Goal: Information Seeking & Learning: Learn about a topic

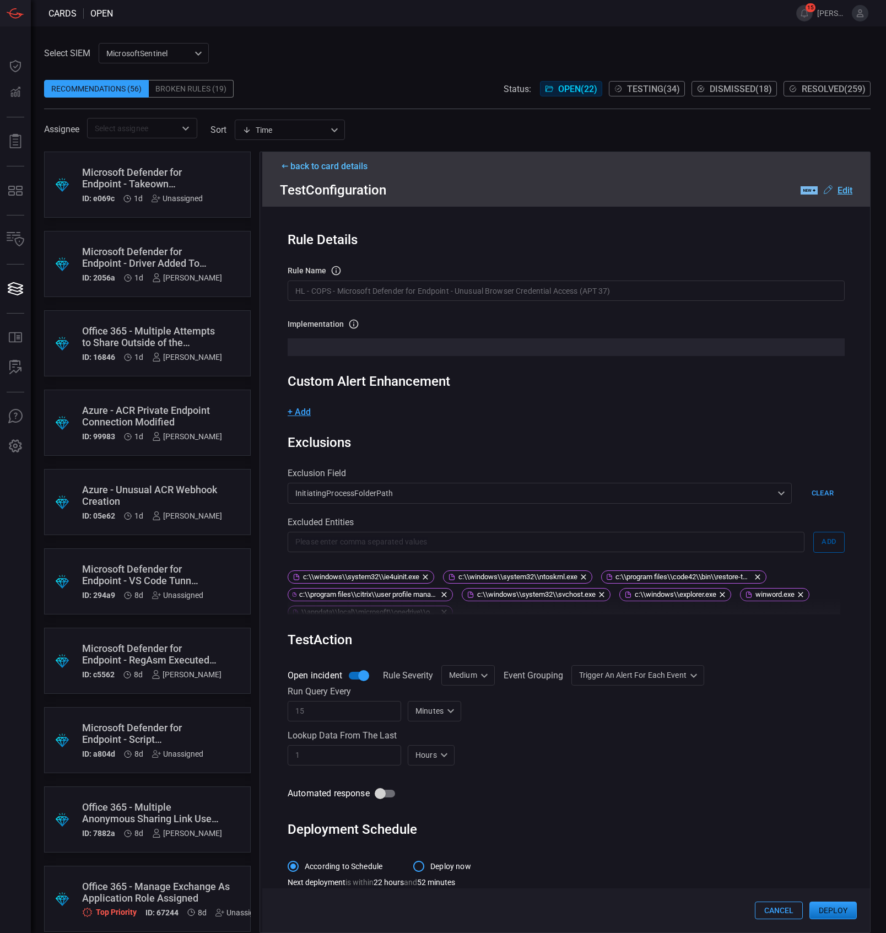
scroll to position [13, 0]
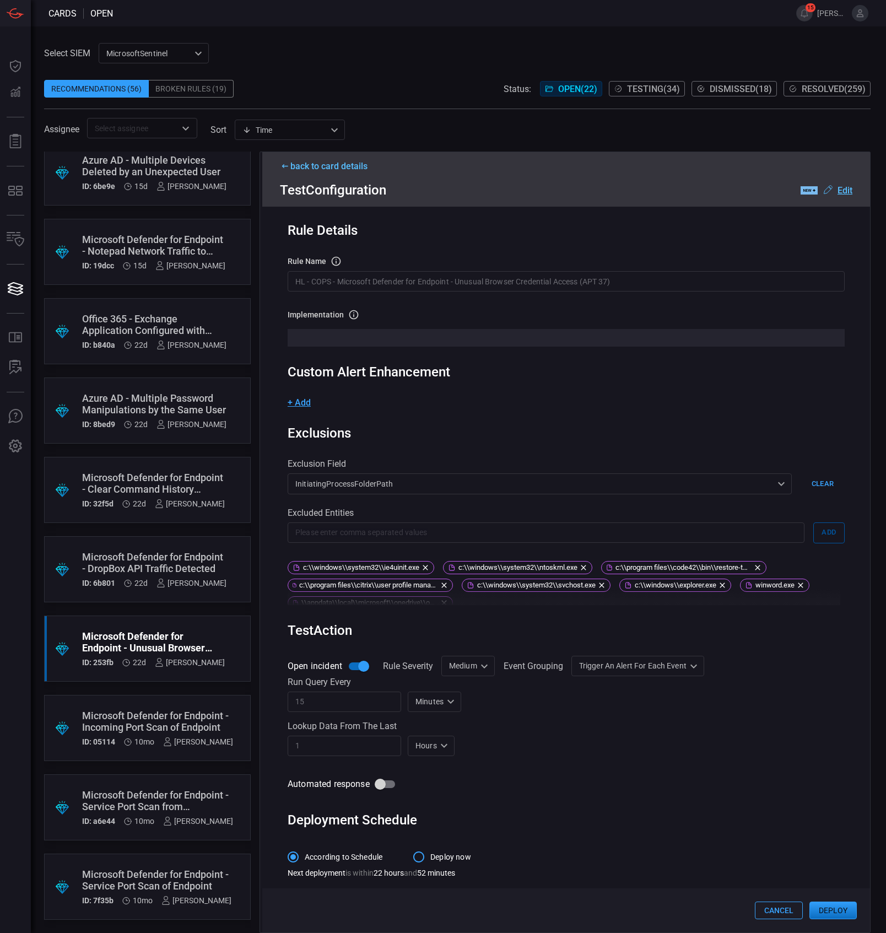
click at [325, 47] on div "Select SIEM MicrosoftSentinel 0471c944-0788-4817-ac81-30bc28b4adcc ​ Recommenda…" at bounding box center [457, 90] width 827 height 95
click at [537, 276] on input "HL - COPS - Microsoft Defender for Endpoint - Unusual Browser Credential Access…" at bounding box center [566, 281] width 557 height 20
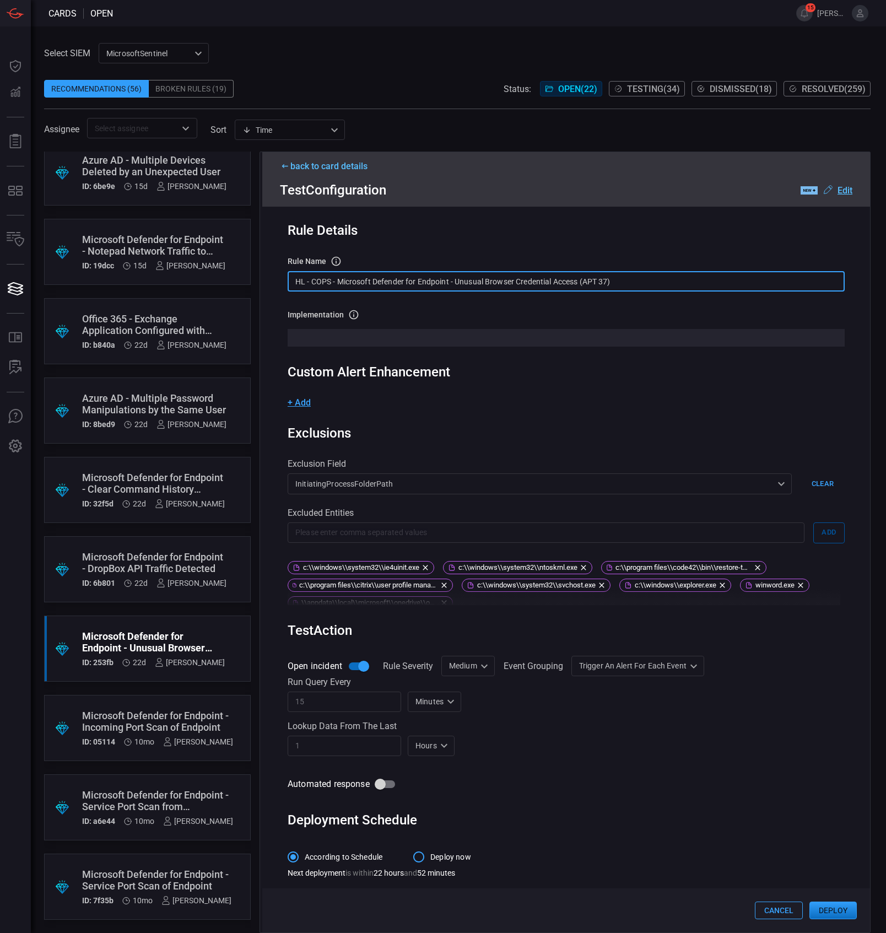
click at [537, 276] on input "HL - COPS - Microsoft Defender for Endpoint - Unusual Browser Credential Access…" at bounding box center [566, 281] width 557 height 20
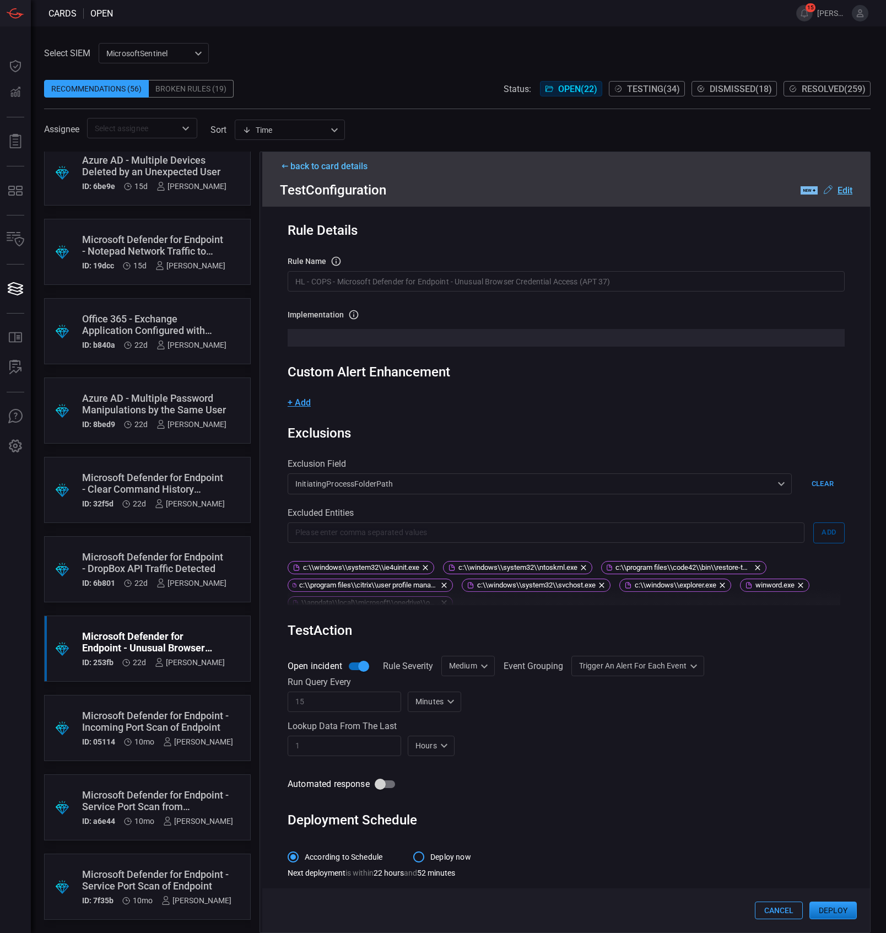
click at [538, 281] on input "HL - COPS - Microsoft Defender for Endpoint - Unusual Browser Credential Access…" at bounding box center [566, 281] width 557 height 20
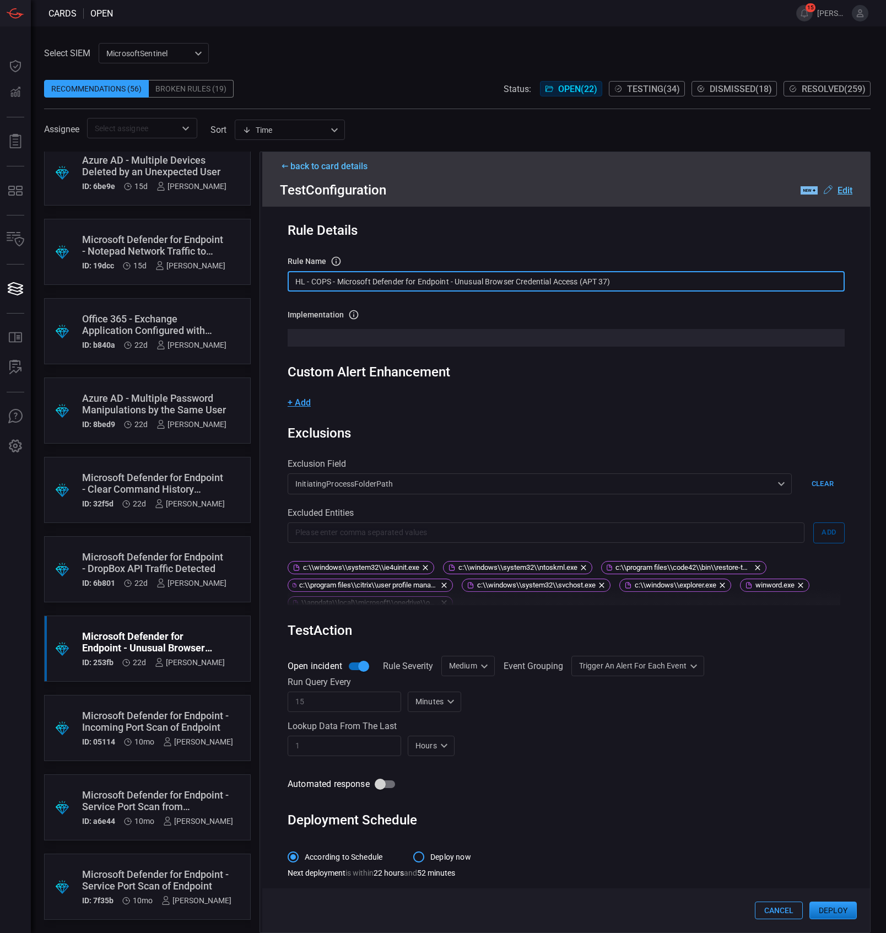
click at [600, 273] on input "HL - COPS - Microsoft Defender for Endpoint - Unusual Browser Credential Access…" at bounding box center [566, 281] width 557 height 20
click at [639, 276] on input "HL - COPS - Microsoft Defender for Endpoint - Unusual Browser Credential Access…" at bounding box center [566, 281] width 557 height 20
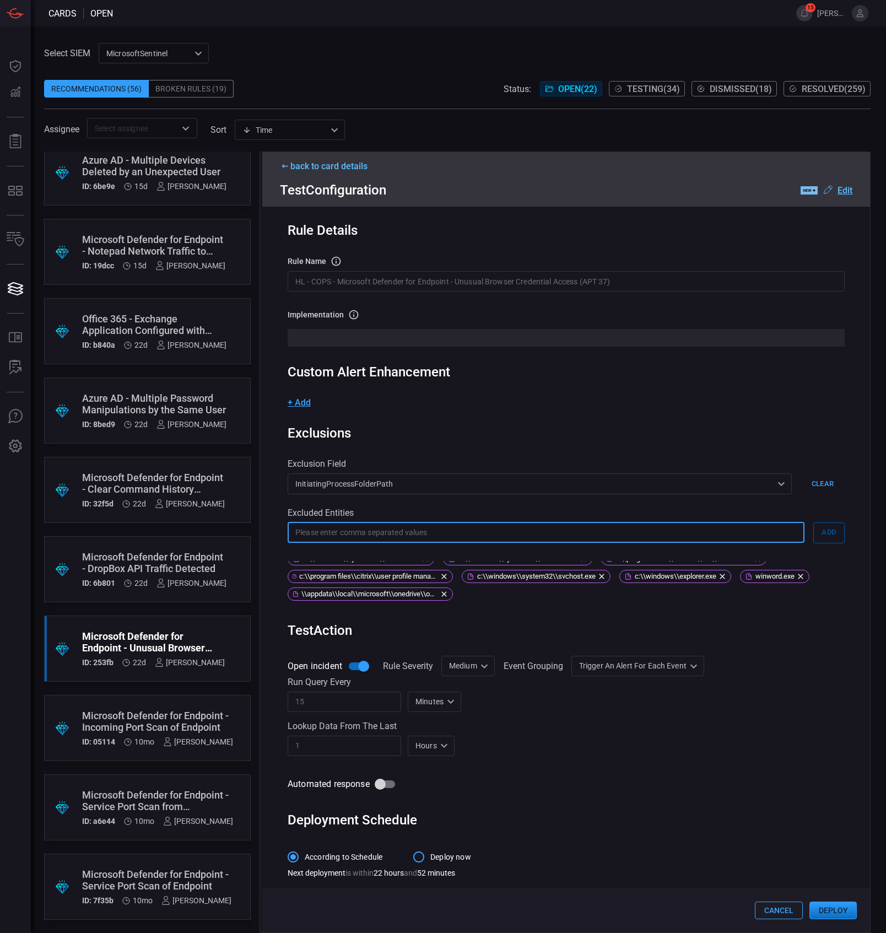
drag, startPoint x: 374, startPoint y: 525, endPoint x: 438, endPoint y: 514, distance: 64.8
click at [438, 514] on div "Excluded Entities ​ Add c:\\windows\\system32\\ie4uinit.exe c:\\windows\\system…" at bounding box center [566, 557] width 557 height 98
click at [424, 484] on div "InitiatingProcessFolderPath InitiatingProcessFolderPath ​" at bounding box center [540, 483] width 504 height 20
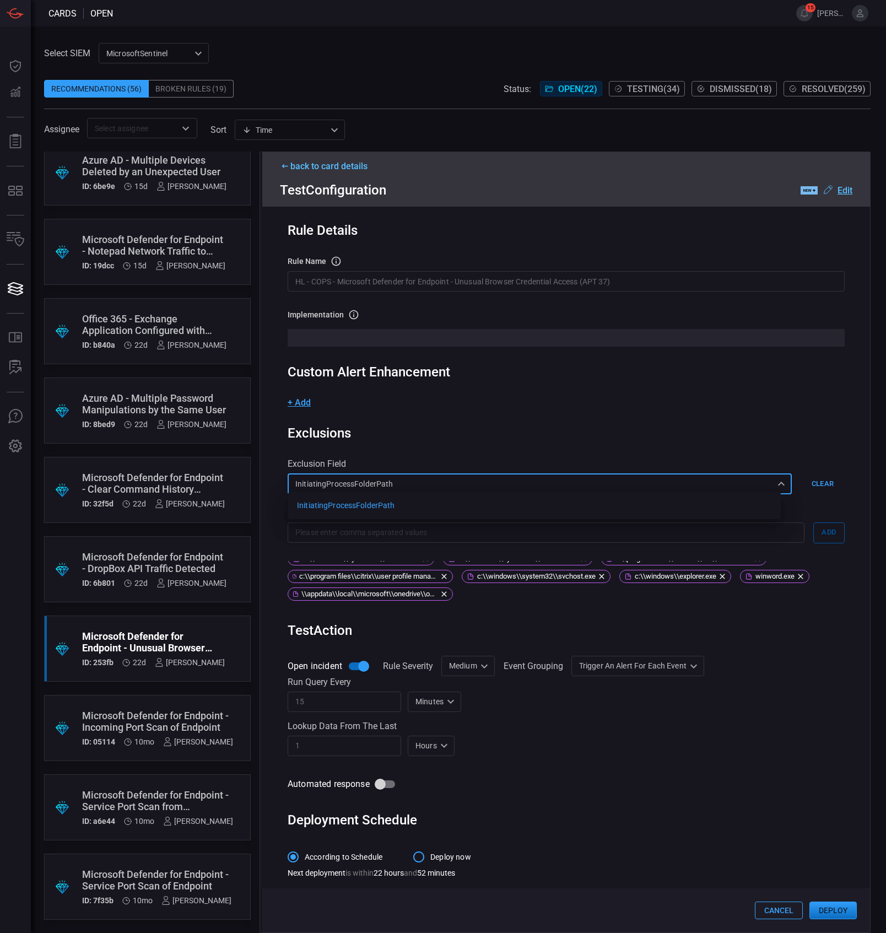
click at [305, 163] on div at bounding box center [443, 466] width 886 height 933
click at [328, 166] on div "back to card details" at bounding box center [566, 166] width 573 height 10
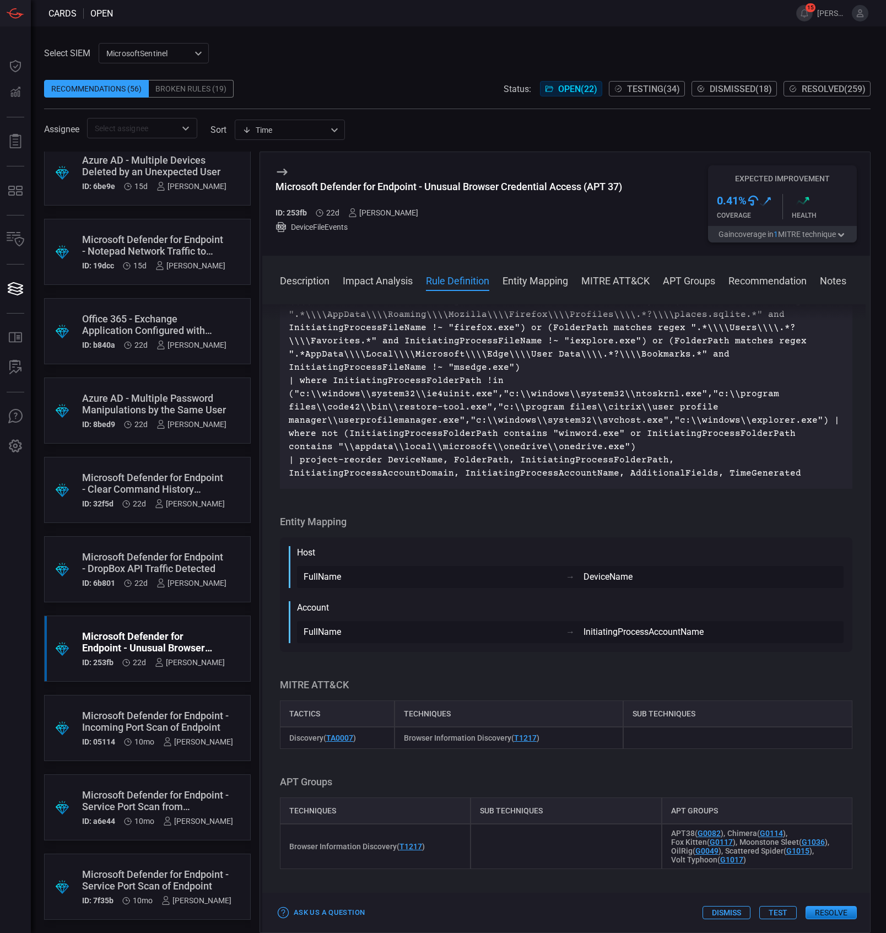
scroll to position [1249, 0]
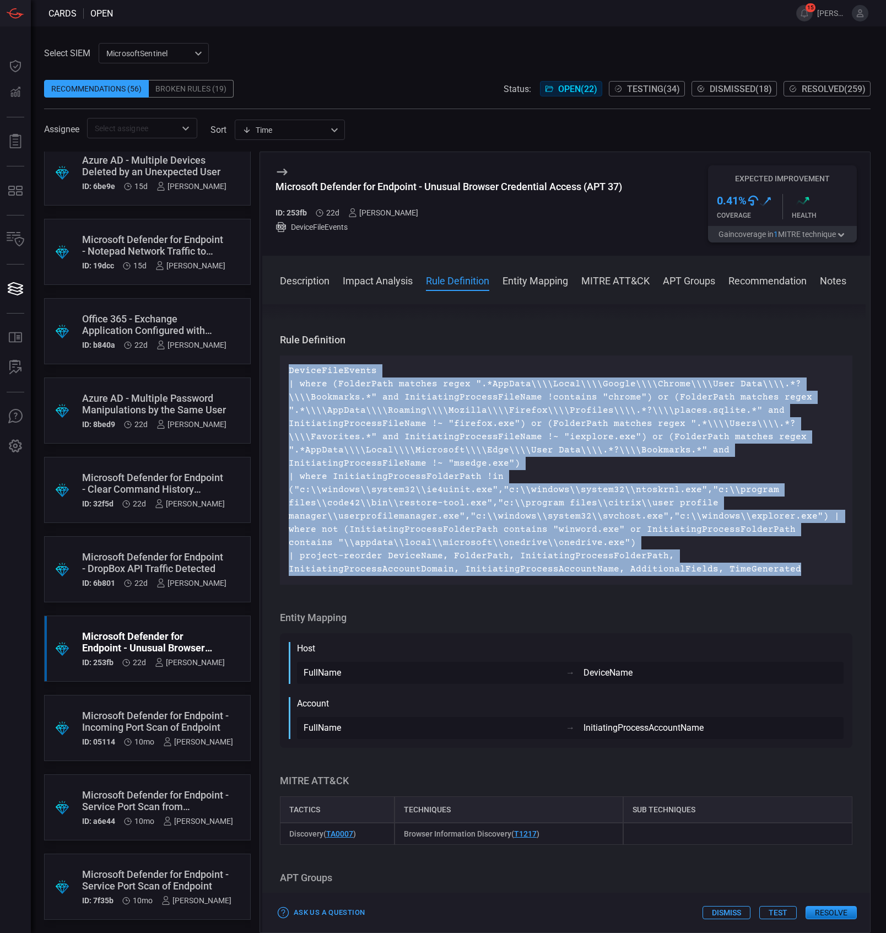
drag, startPoint x: 624, startPoint y: 601, endPoint x: 281, endPoint y: 397, distance: 399.8
click at [281, 397] on div "DeviceFileEvents | where (FolderPath matches regex ".*AppData\\\\Local\\\\Googl…" at bounding box center [566, 469] width 573 height 229
copy p "DeviceFileEvents | where (FolderPath matches regex ".*AppData\\\\Local\\\\Googl…"
click at [385, 444] on p "DeviceFileEvents | where (FolderPath matches regex ".*AppData\\\\Local\\\\Googl…" at bounding box center [566, 470] width 555 height 212
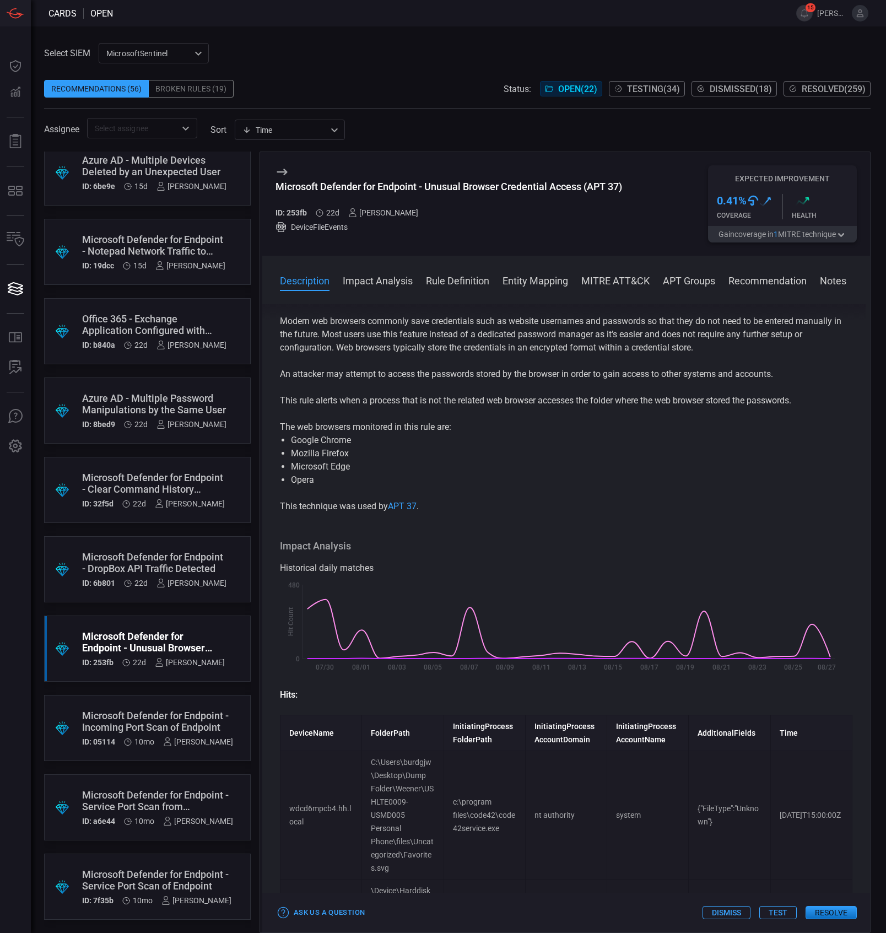
scroll to position [0, 0]
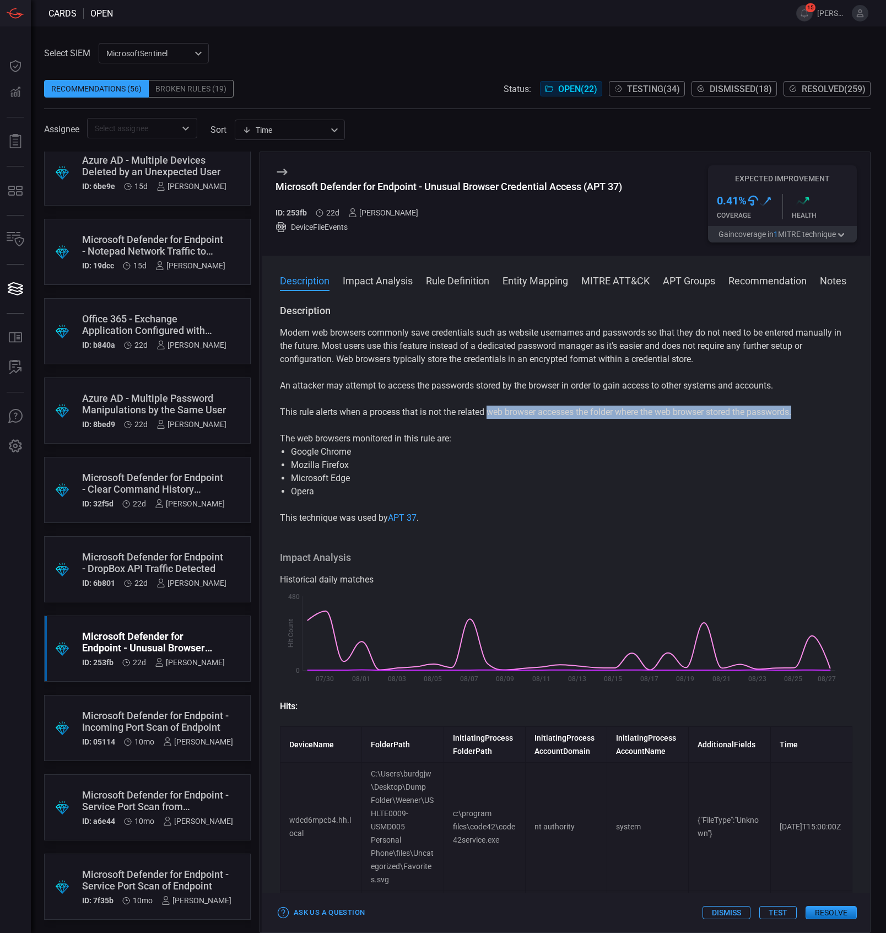
drag, startPoint x: 492, startPoint y: 412, endPoint x: 807, endPoint y: 417, distance: 315.3
click at [807, 417] on p "This rule alerts when a process that is not the related web browser accesses th…" at bounding box center [566, 412] width 573 height 13
drag, startPoint x: 811, startPoint y: 413, endPoint x: 280, endPoint y: 413, distance: 531.3
click at [280, 413] on p "This rule alerts when a process that is not the related web browser accesses th…" at bounding box center [566, 412] width 573 height 13
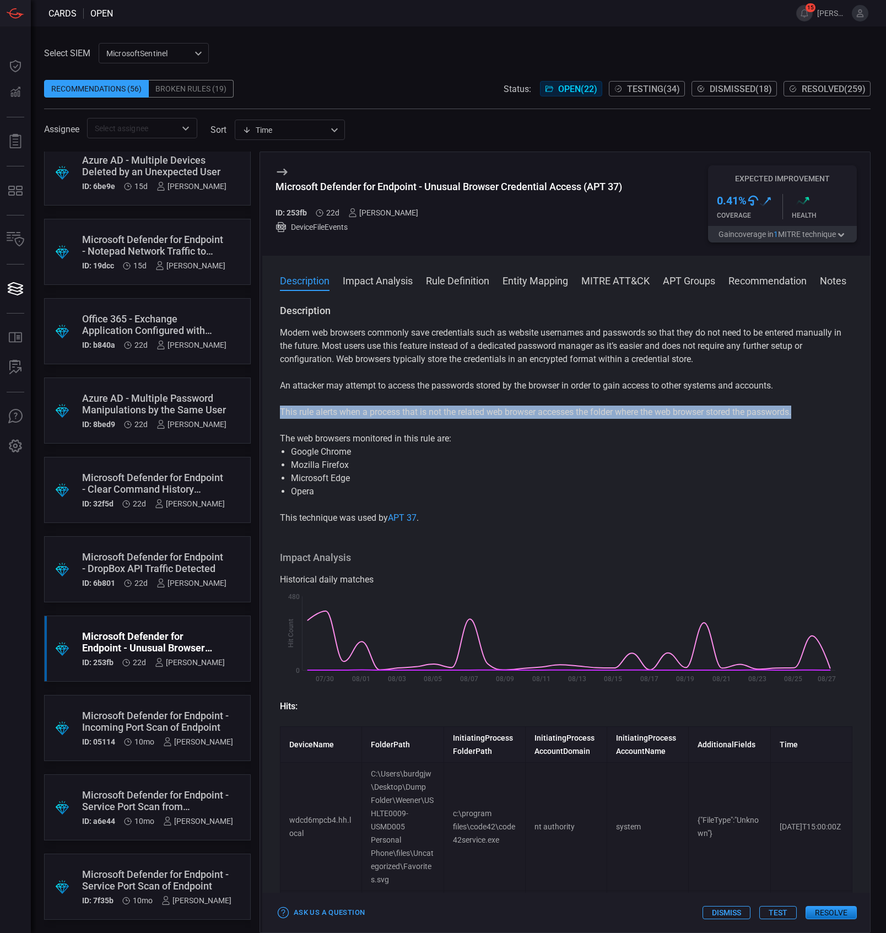
click at [280, 413] on p "This rule alerts when a process that is not the related web browser accesses th…" at bounding box center [566, 412] width 573 height 13
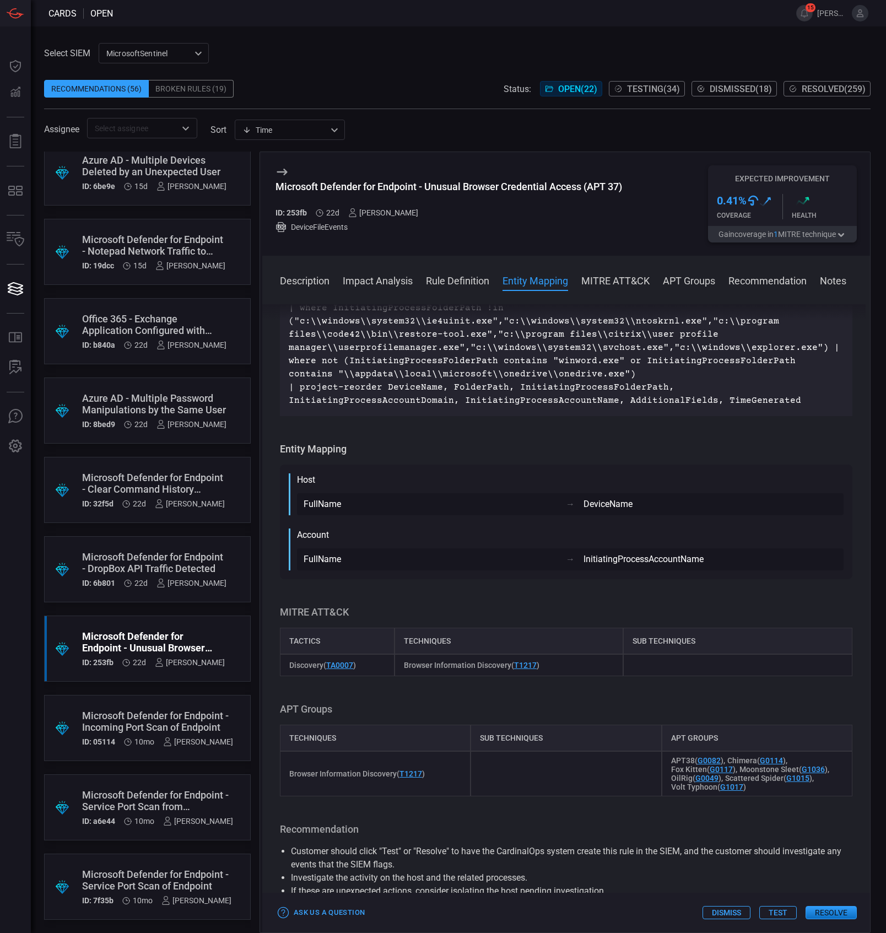
scroll to position [1323, 0]
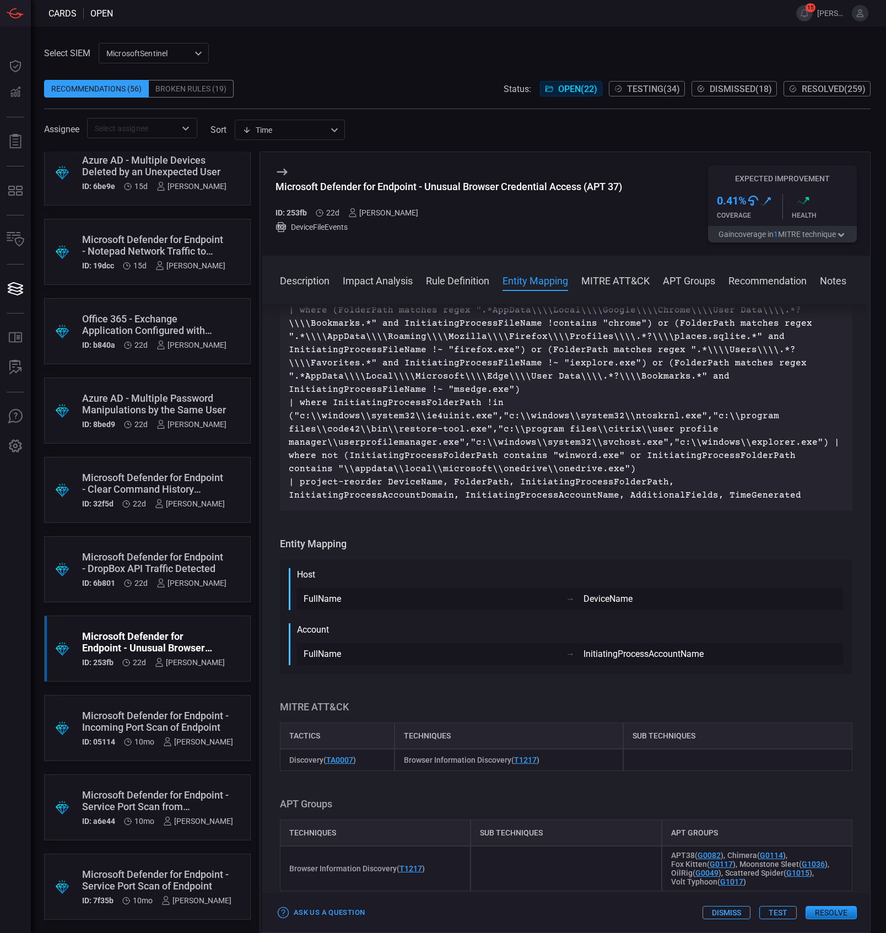
click at [561, 502] on p "DeviceFileEvents | where (FolderPath matches regex ".*AppData\\\\Local\\\\Googl…" at bounding box center [566, 396] width 555 height 212
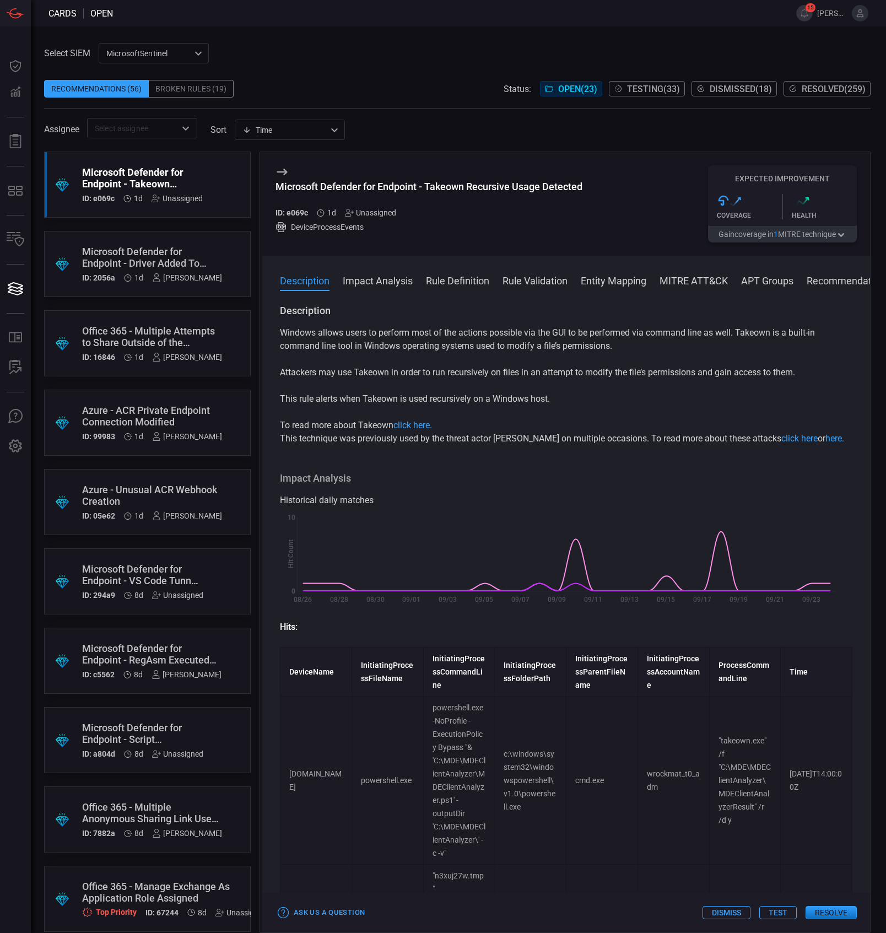
click at [482, 186] on div "Microsoft Defender for Endpoint - Takeown Recursive Usage Detected" at bounding box center [429, 187] width 307 height 12
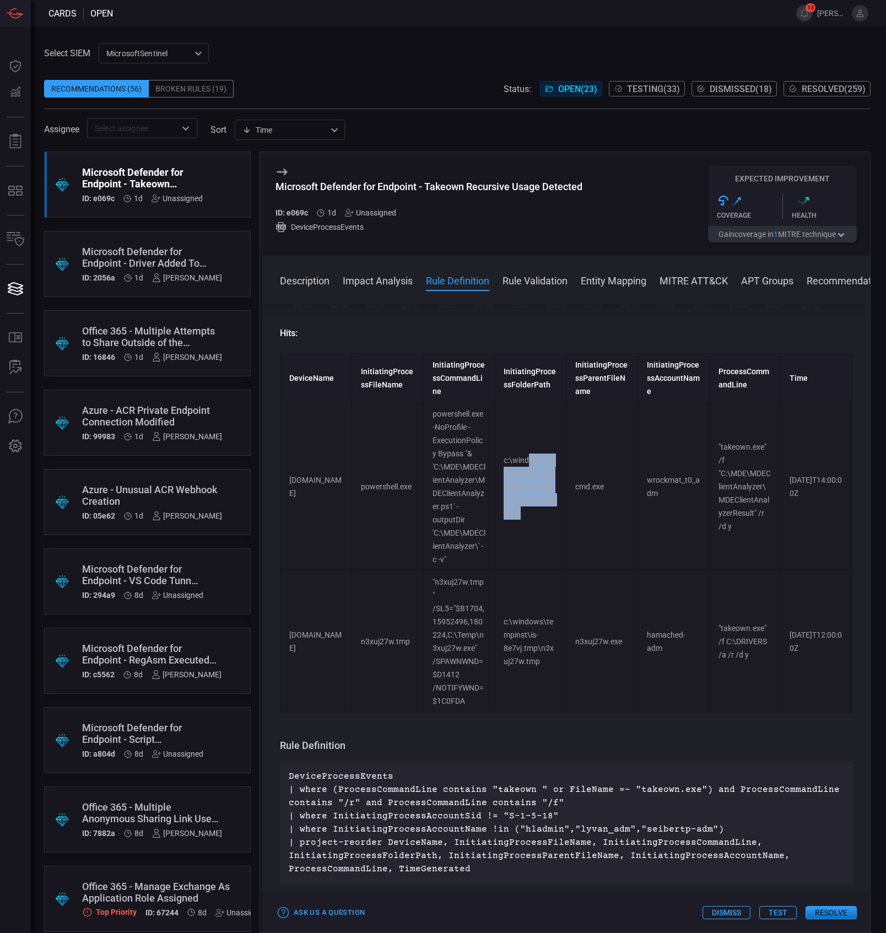
drag, startPoint x: 529, startPoint y: 511, endPoint x: 526, endPoint y: 466, distance: 45.9
click at [527, 466] on td "c:\windows\system32\windowspowershell\v1.0\powershell.exe" at bounding box center [531, 487] width 72 height 168
click at [526, 466] on td "c:\windows\system32\windowspowershell\v1.0\powershell.exe" at bounding box center [531, 487] width 72 height 168
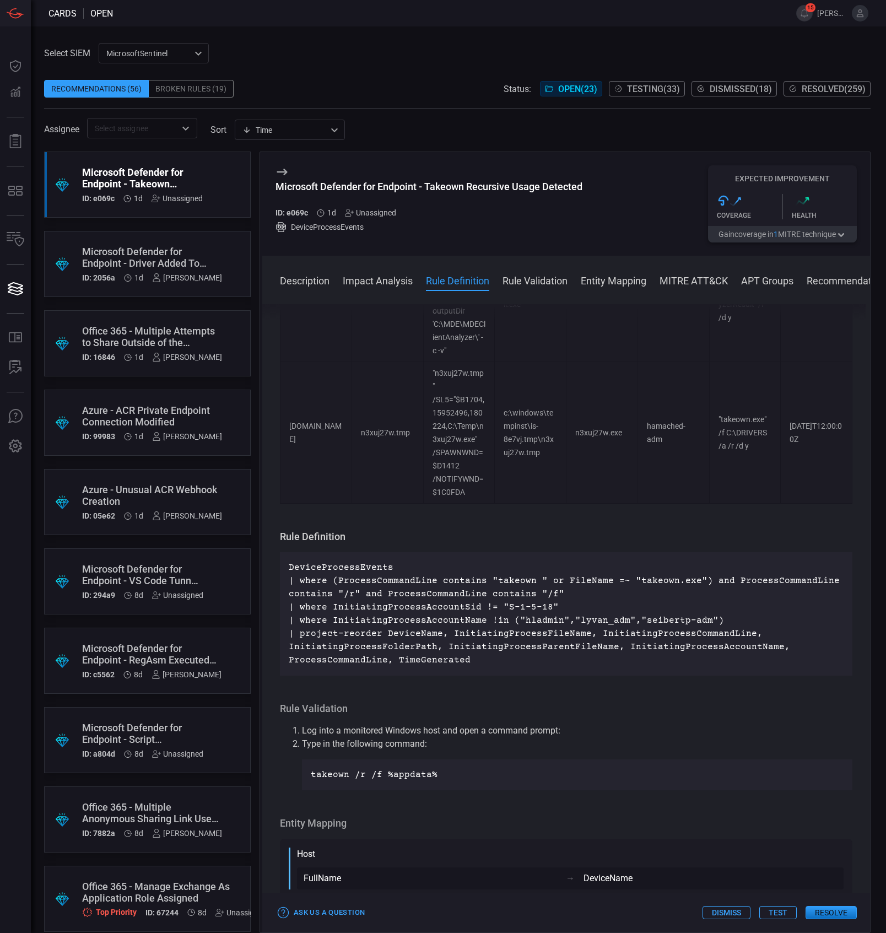
scroll to position [514, 0]
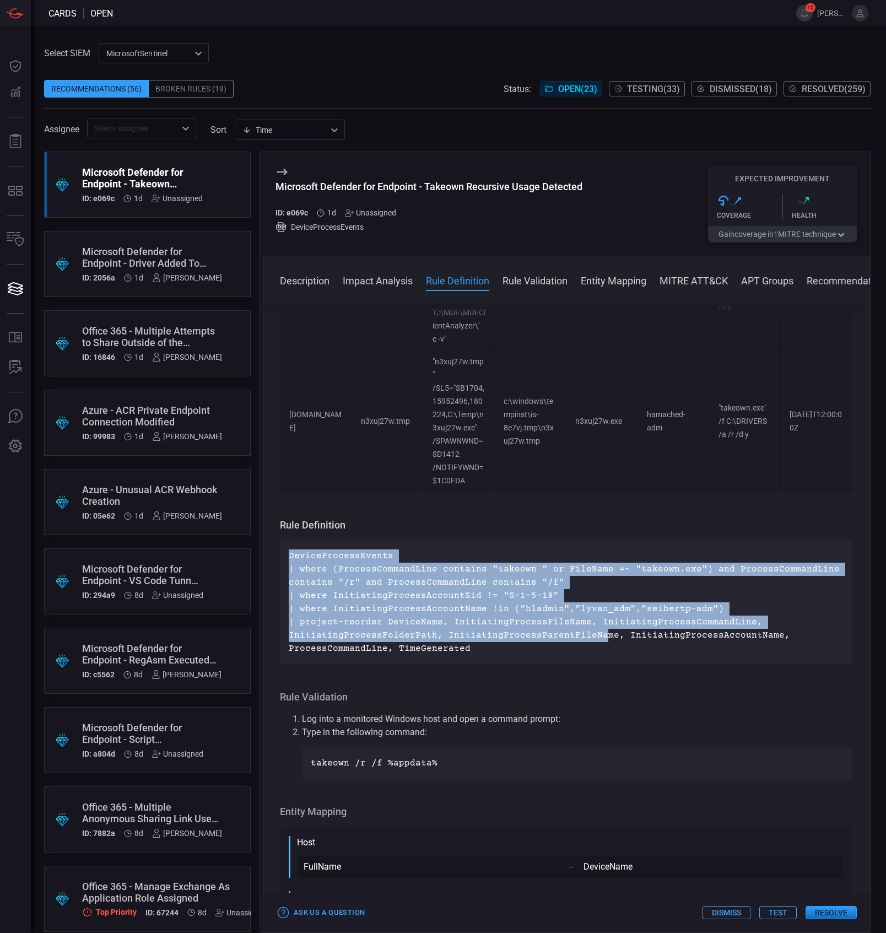
drag, startPoint x: 602, startPoint y: 602, endPoint x: 593, endPoint y: 644, distance: 42.9
click at [593, 644] on p "DeviceProcessEvents | where (ProcessCommandLine contains "takeown " or FileName…" at bounding box center [566, 602] width 555 height 106
click at [591, 650] on p "DeviceProcessEvents | where (ProcessCommandLine contains "takeown " or FileName…" at bounding box center [566, 602] width 555 height 106
click at [596, 649] on p "DeviceProcessEvents | where (ProcessCommandLine contains "takeown " or FileName…" at bounding box center [566, 602] width 555 height 106
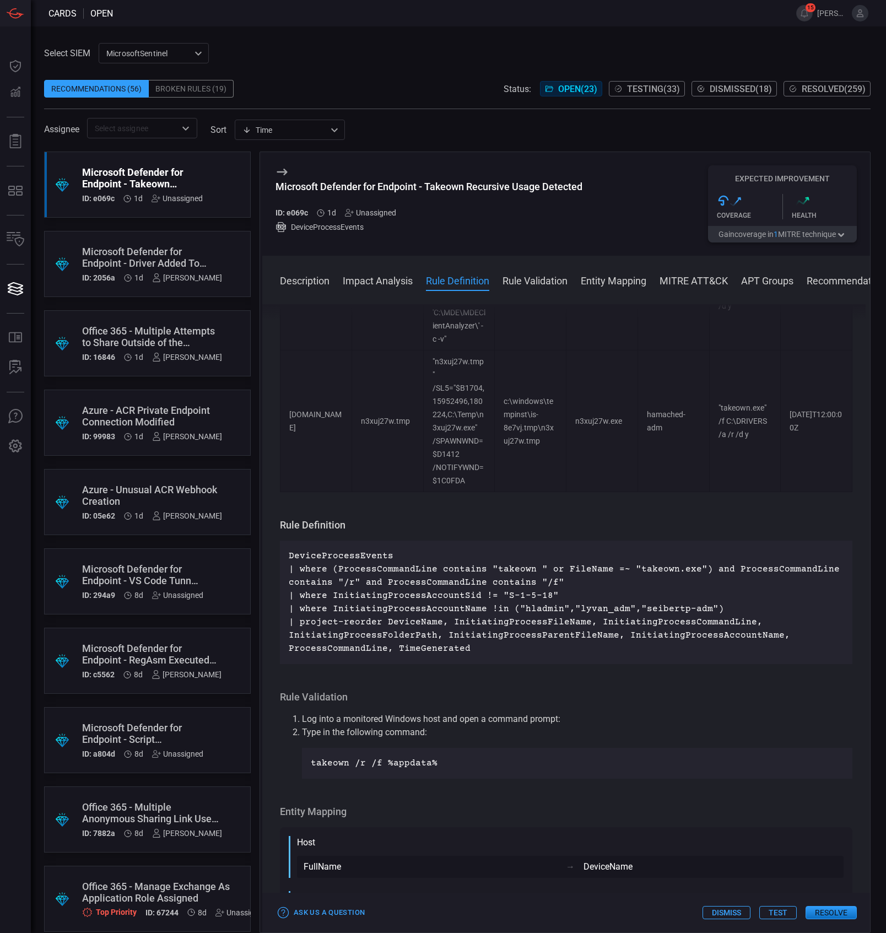
click at [596, 649] on p "DeviceProcessEvents | where (ProcessCommandLine contains "takeown " or FileName…" at bounding box center [566, 602] width 555 height 106
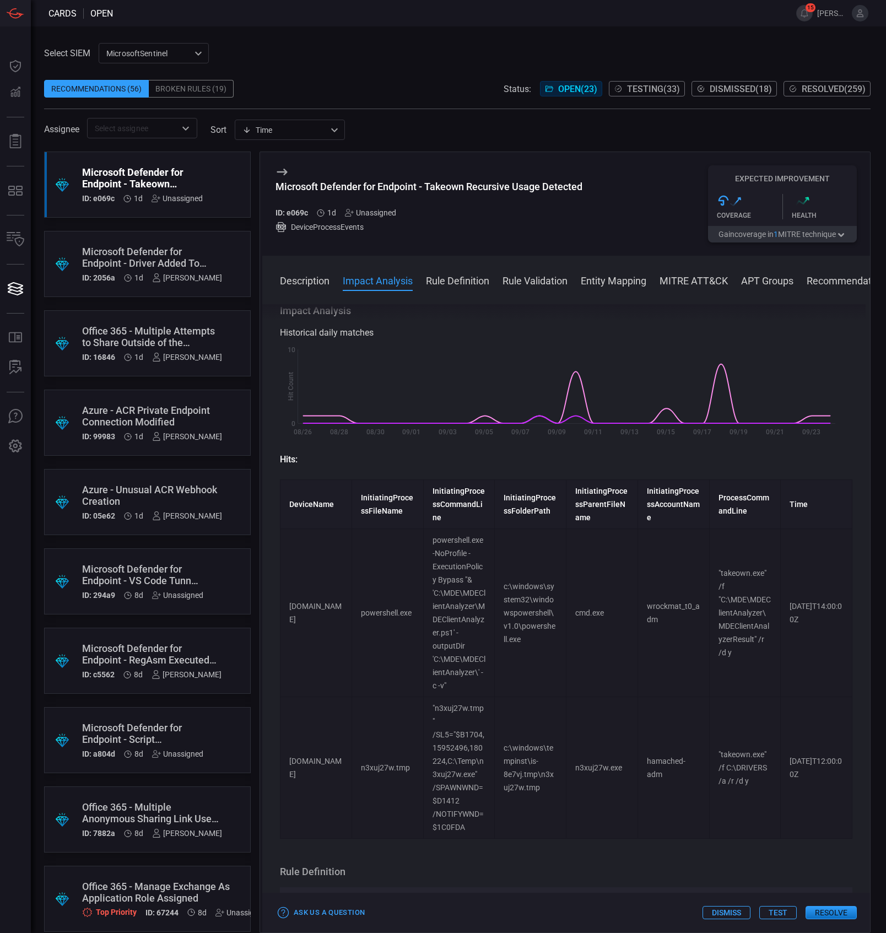
scroll to position [147, 0]
